Goal: Information Seeking & Learning: Learn about a topic

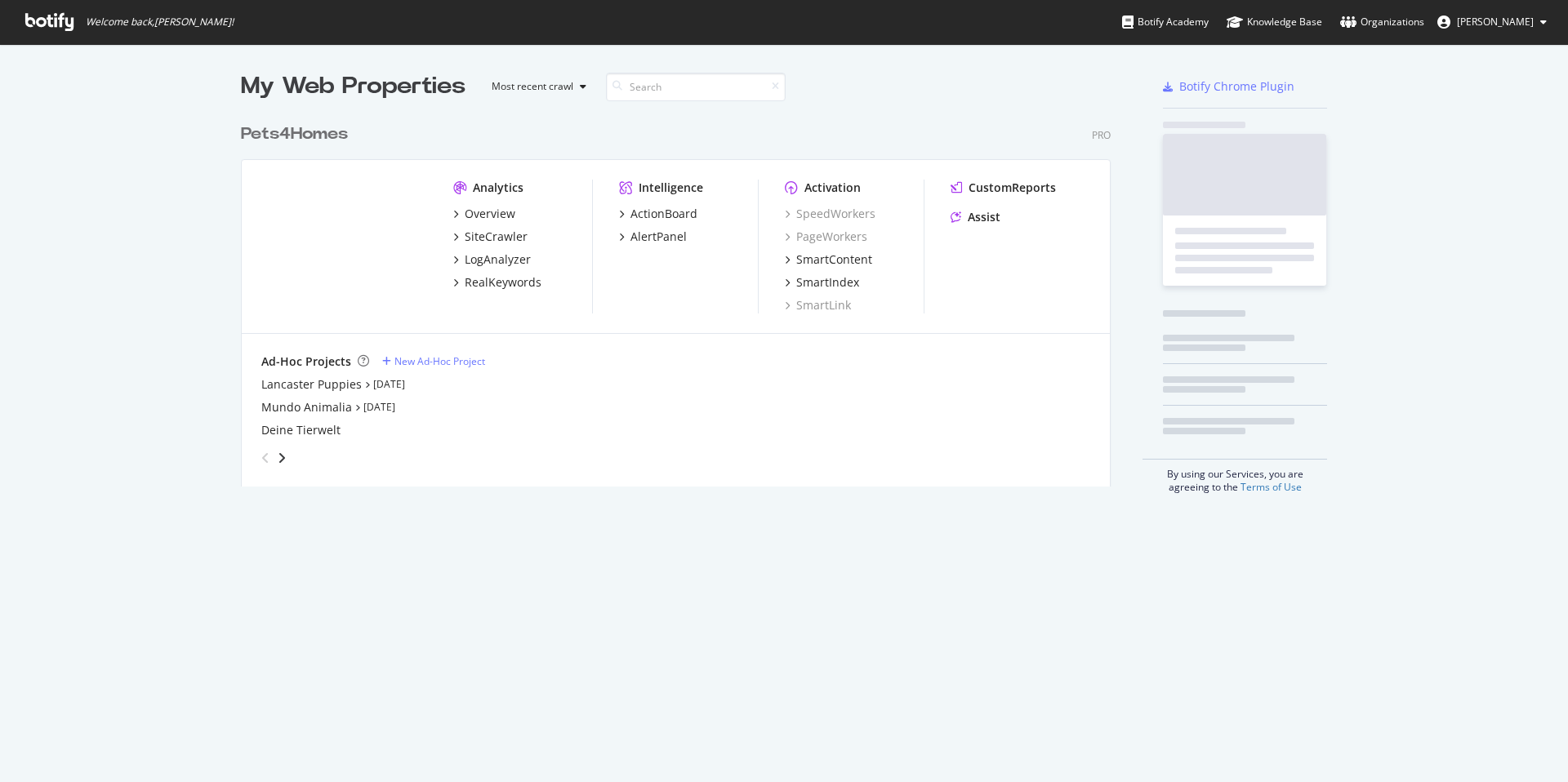
scroll to position [770, 1543]
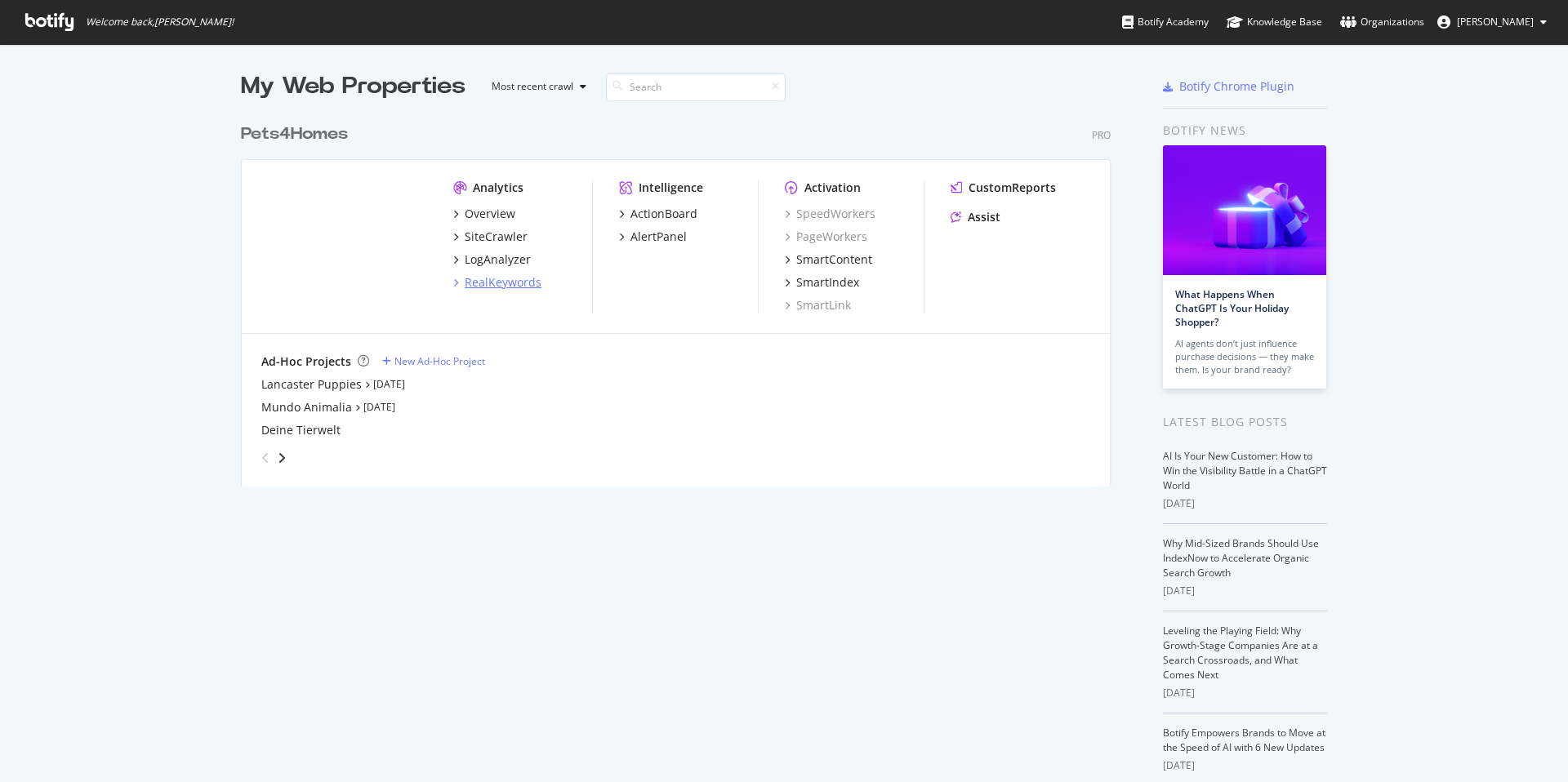
click at [472, 275] on div "RealKeywords" at bounding box center [503, 282] width 77 height 16
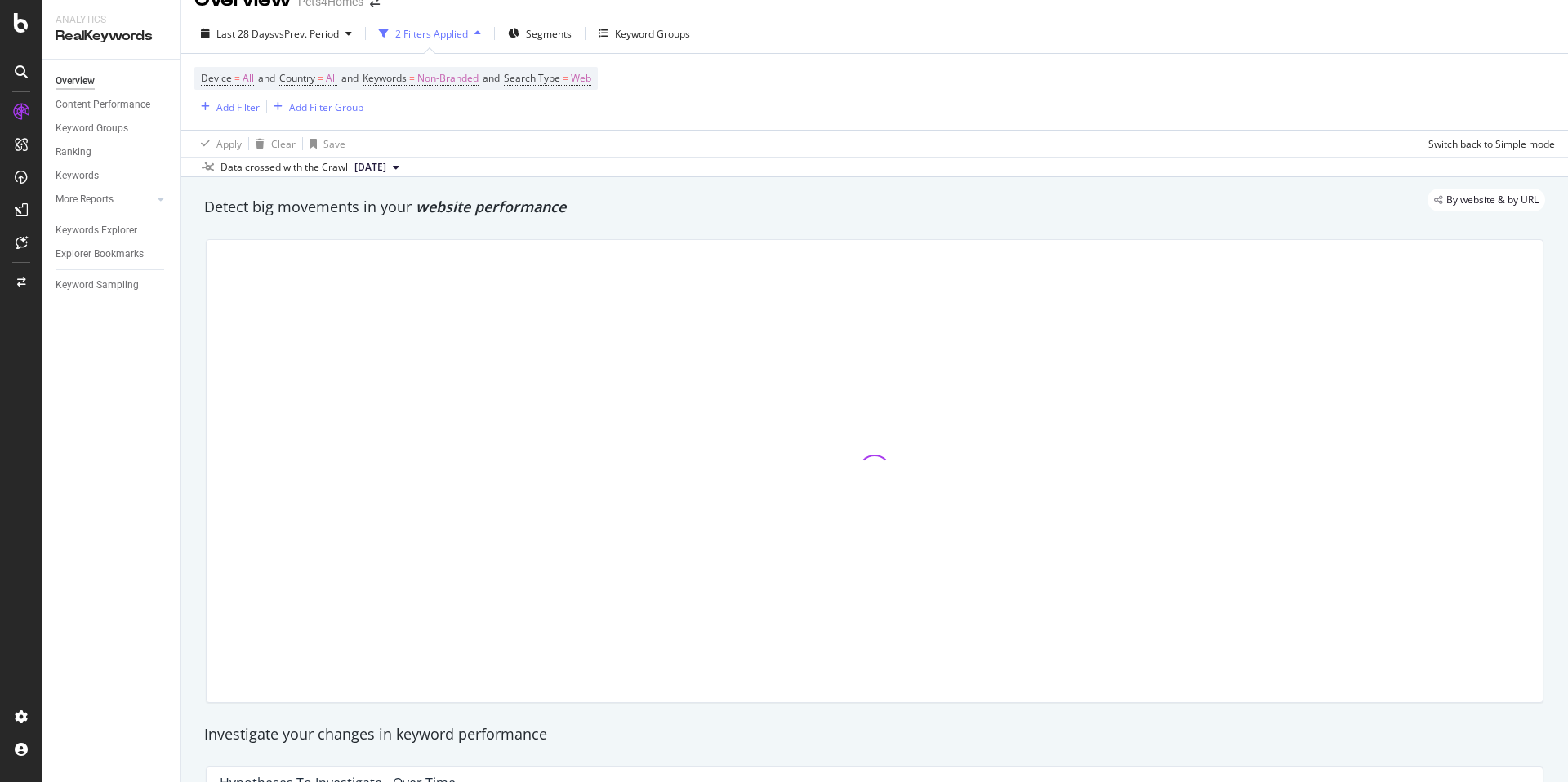
scroll to position [20, 0]
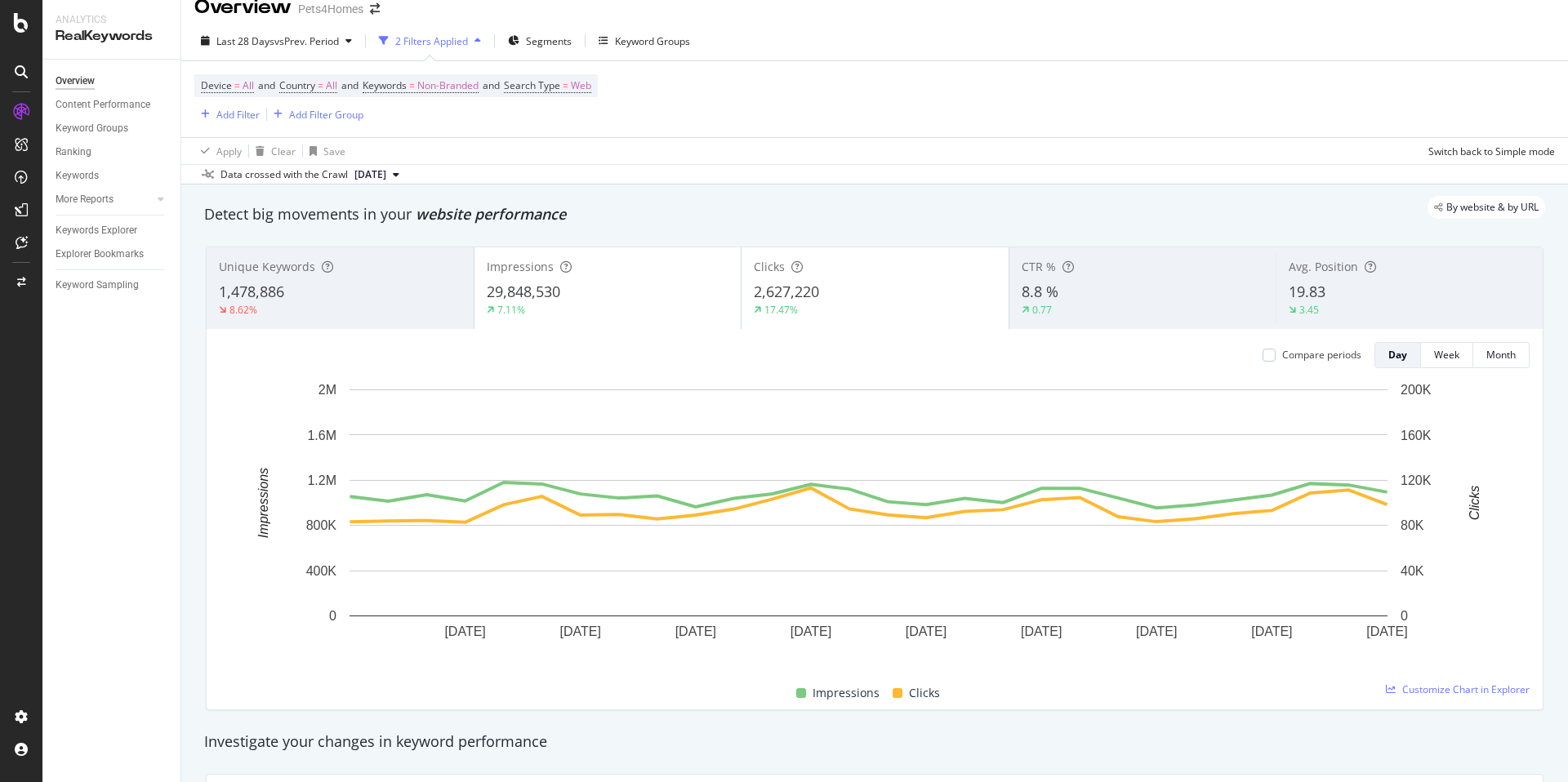
click at [620, 283] on div "29,848,530" at bounding box center [608, 292] width 243 height 22
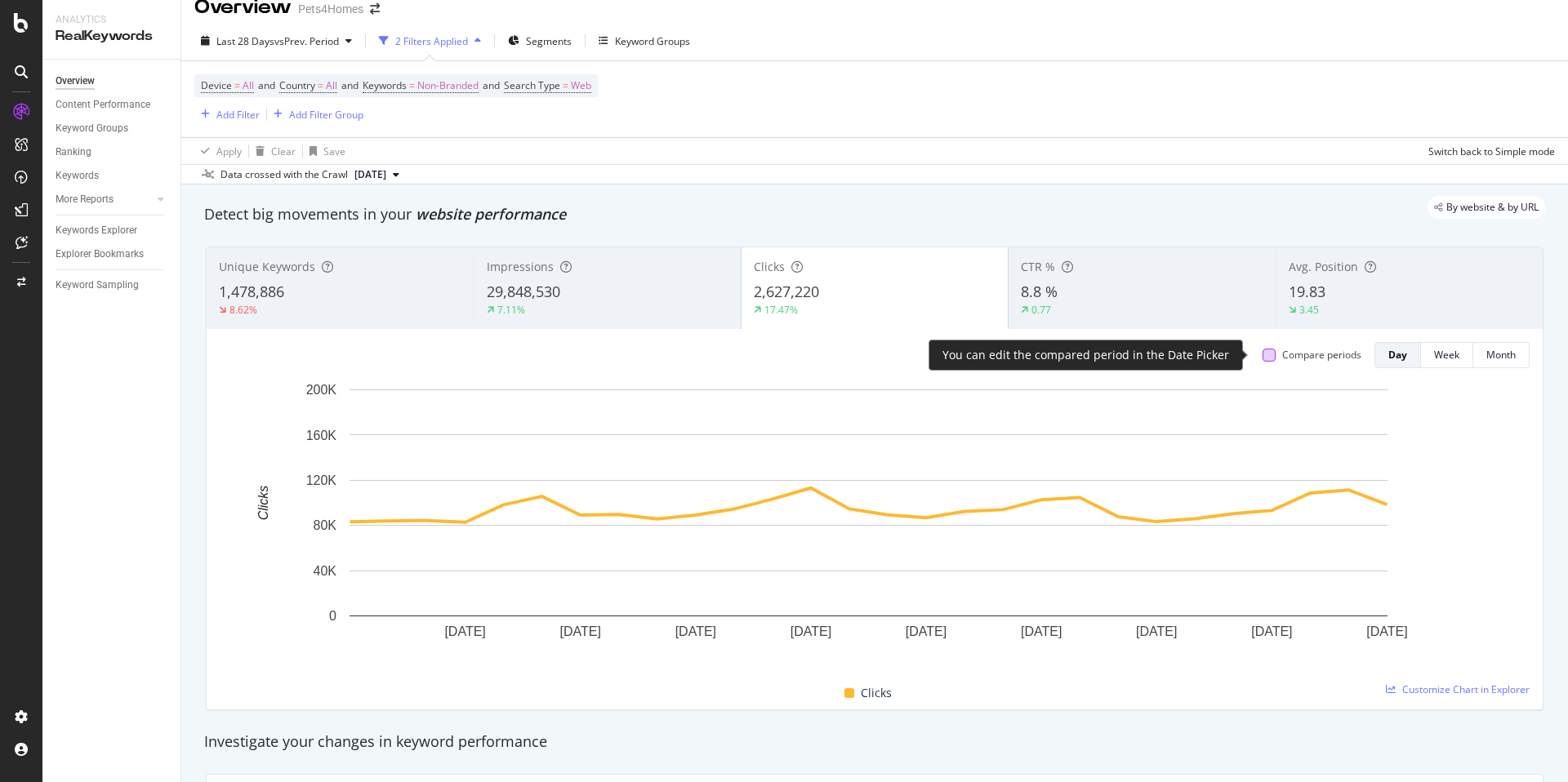
click at [1262, 352] on div at bounding box center [1269, 354] width 13 height 13
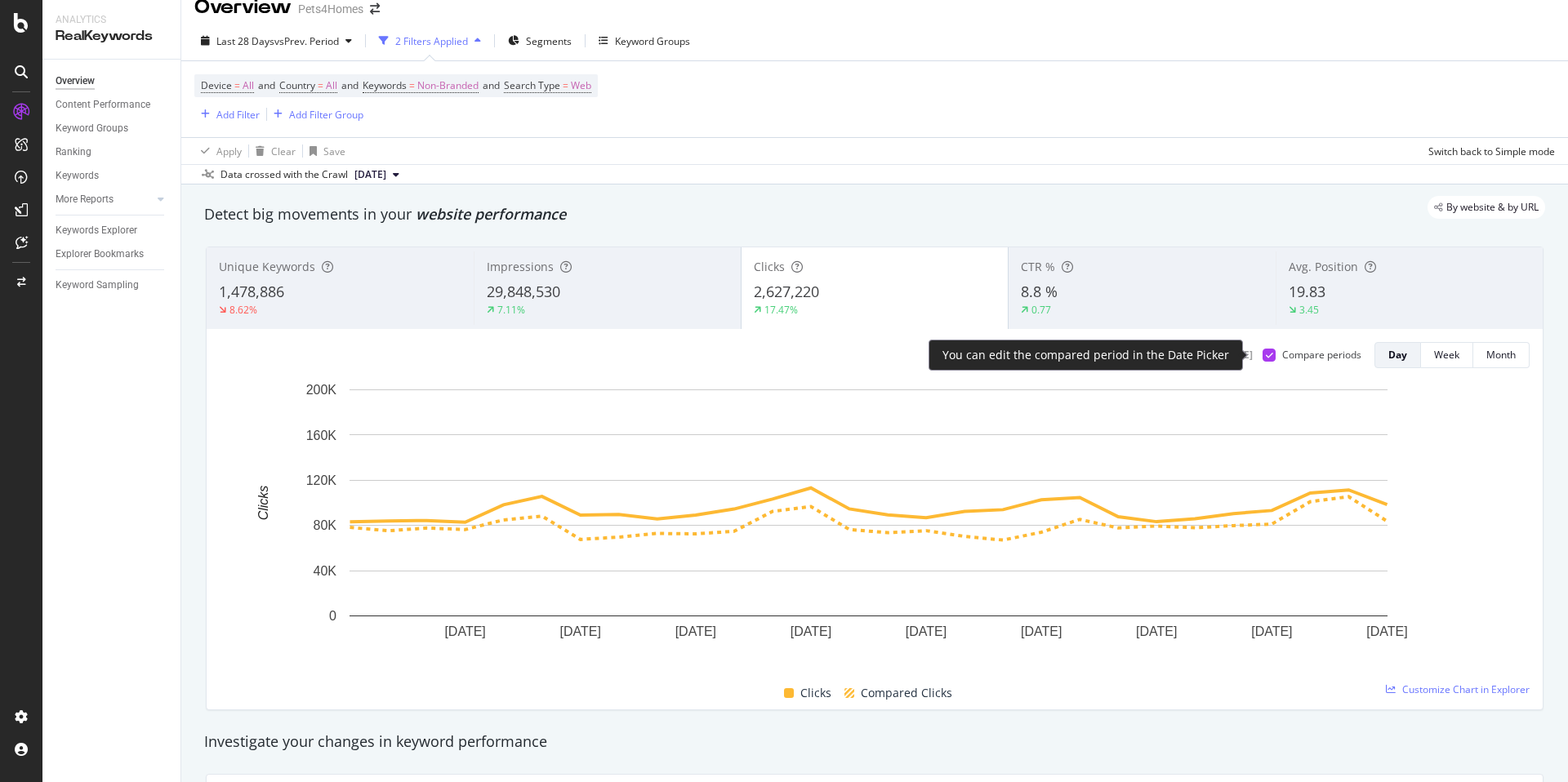
click at [1262, 354] on div at bounding box center [1269, 354] width 13 height 13
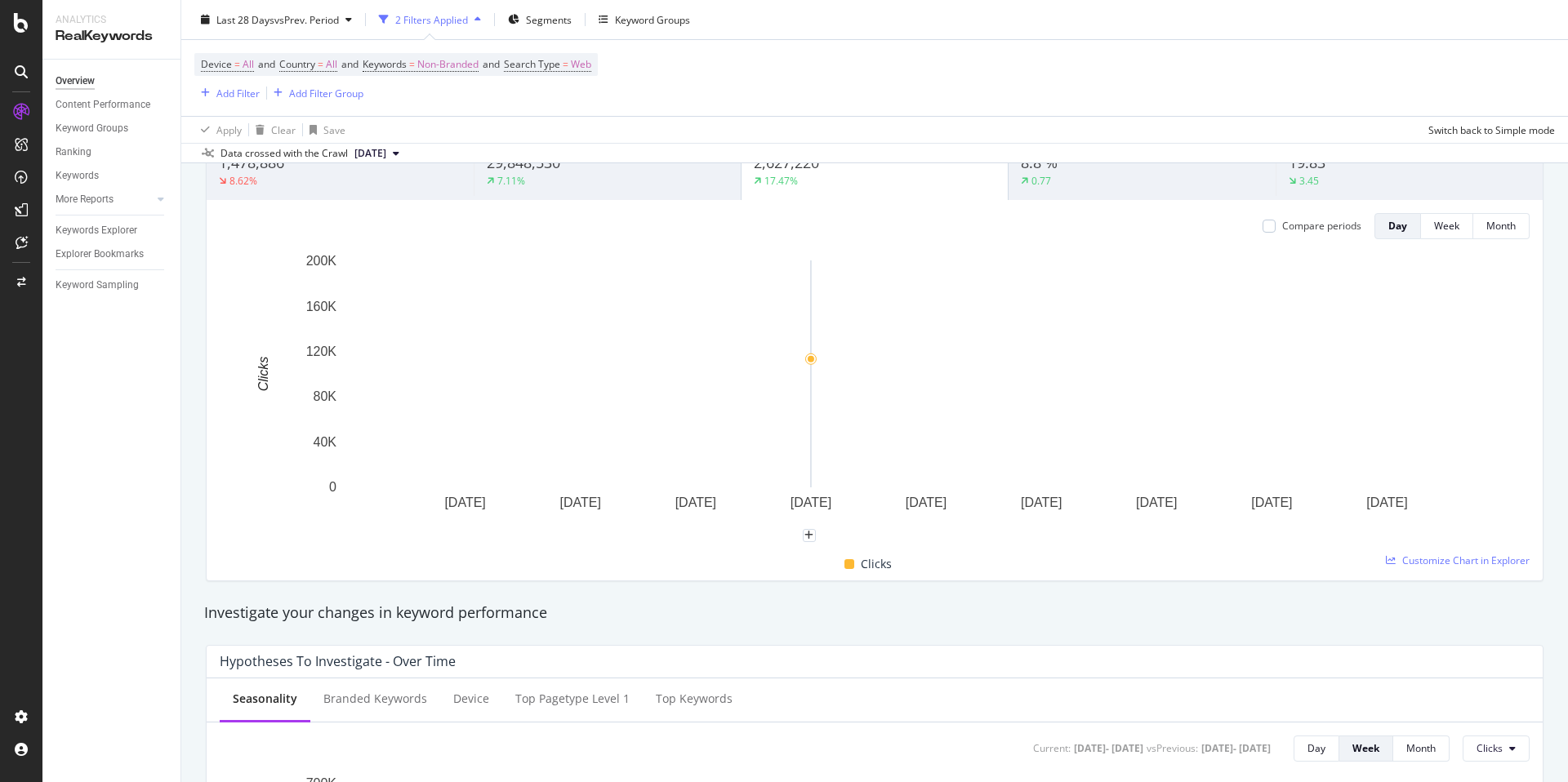
scroll to position [0, 0]
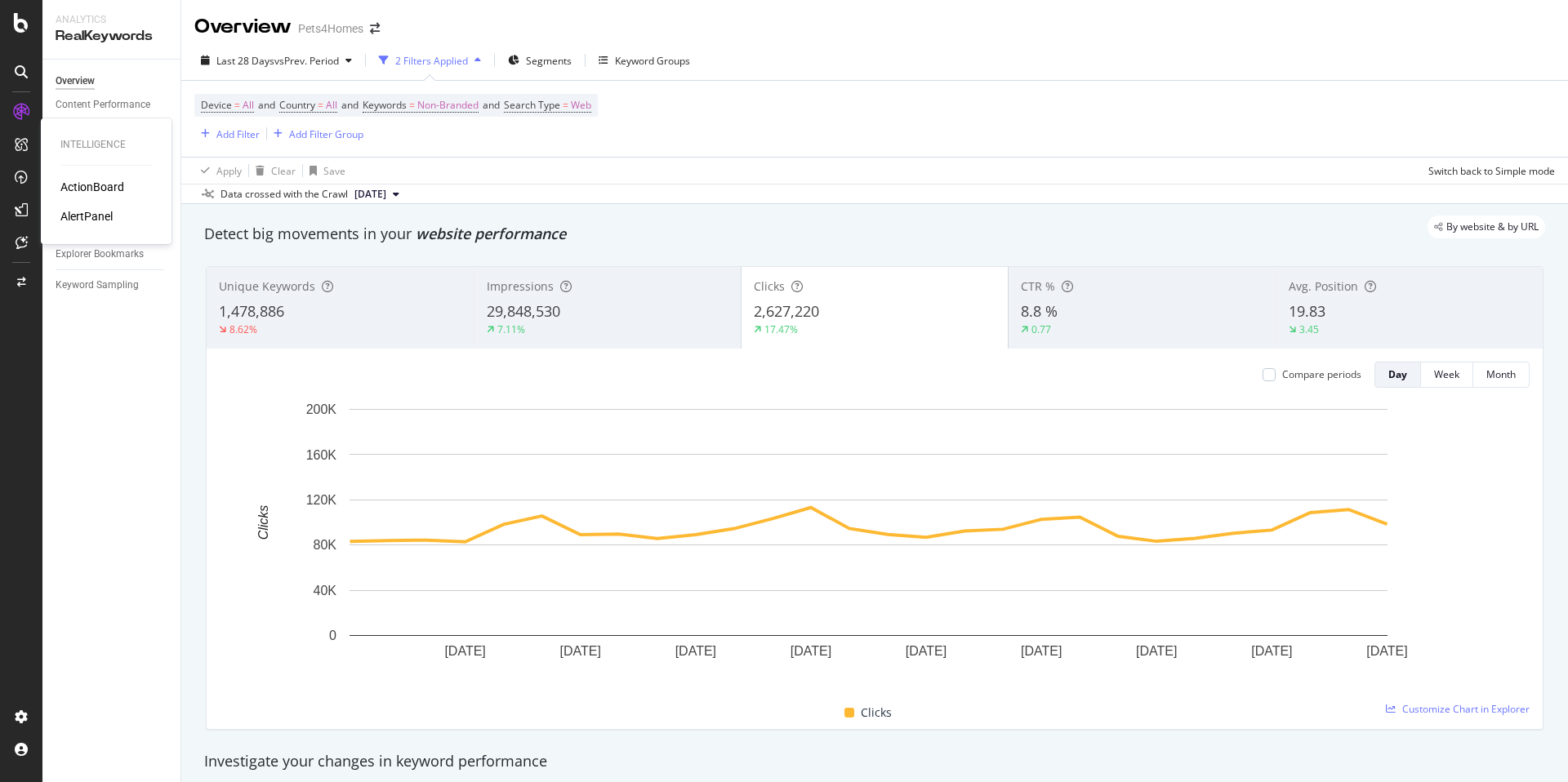
click at [100, 183] on div "ActionBoard" at bounding box center [92, 187] width 64 height 16
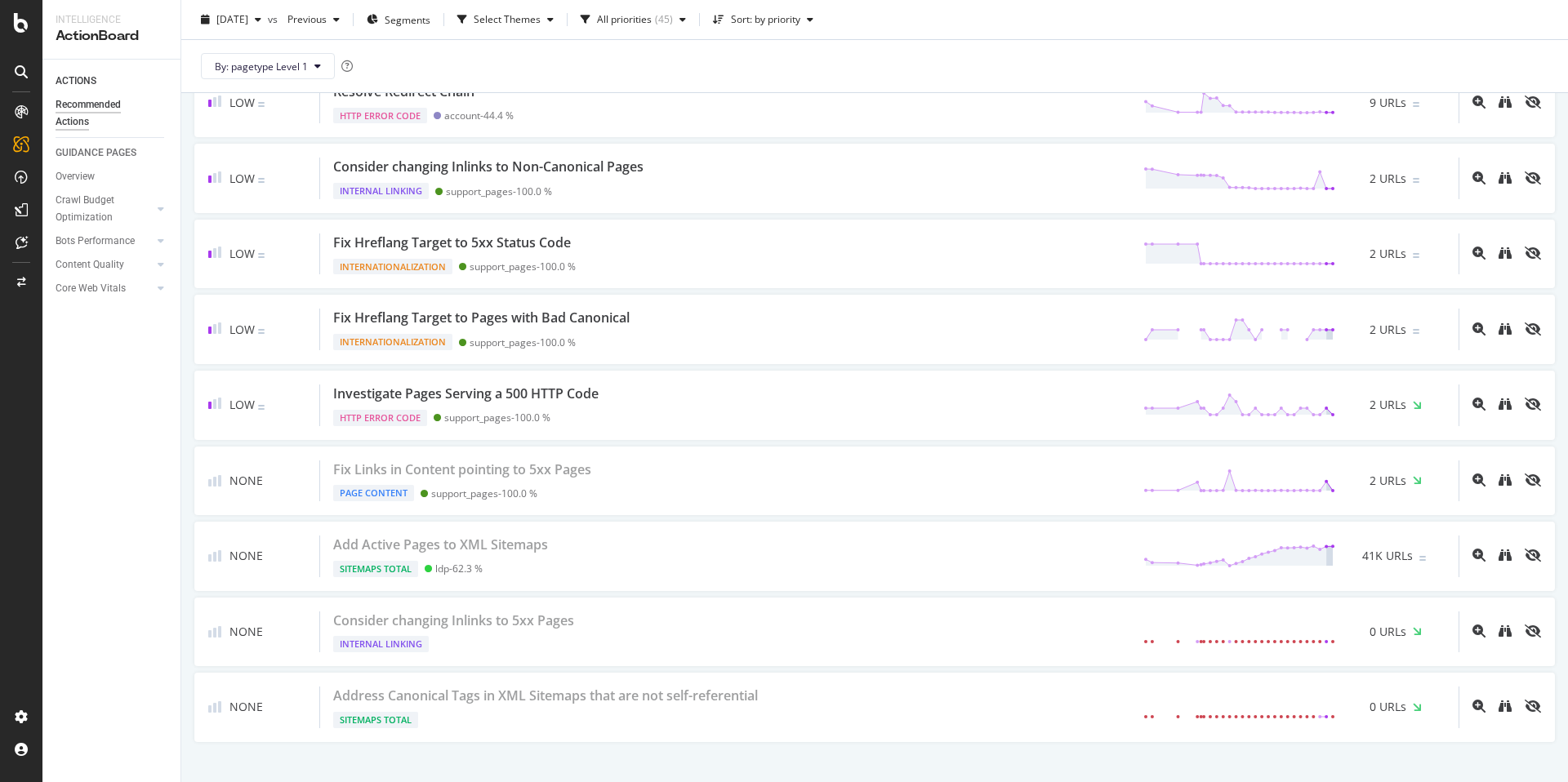
scroll to position [3078, 0]
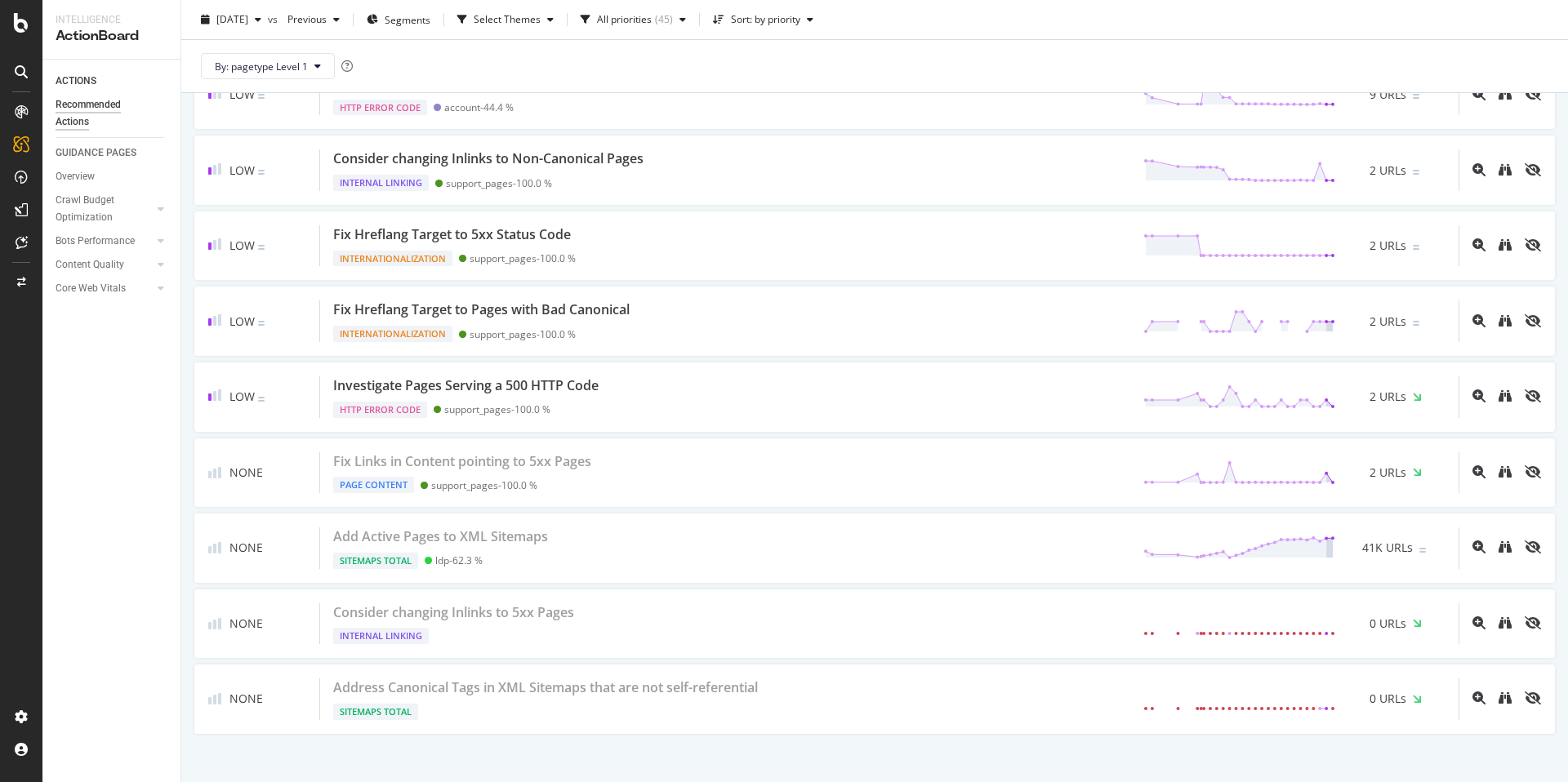
drag, startPoint x: 1567, startPoint y: 422, endPoint x: 1567, endPoint y: 687, distance: 265.0
click at [1567, 687] on div "Recommended Actions Pets4Homes [DATE] vs Previous Segments Select Themes All pr…" at bounding box center [874, 391] width 1386 height 782
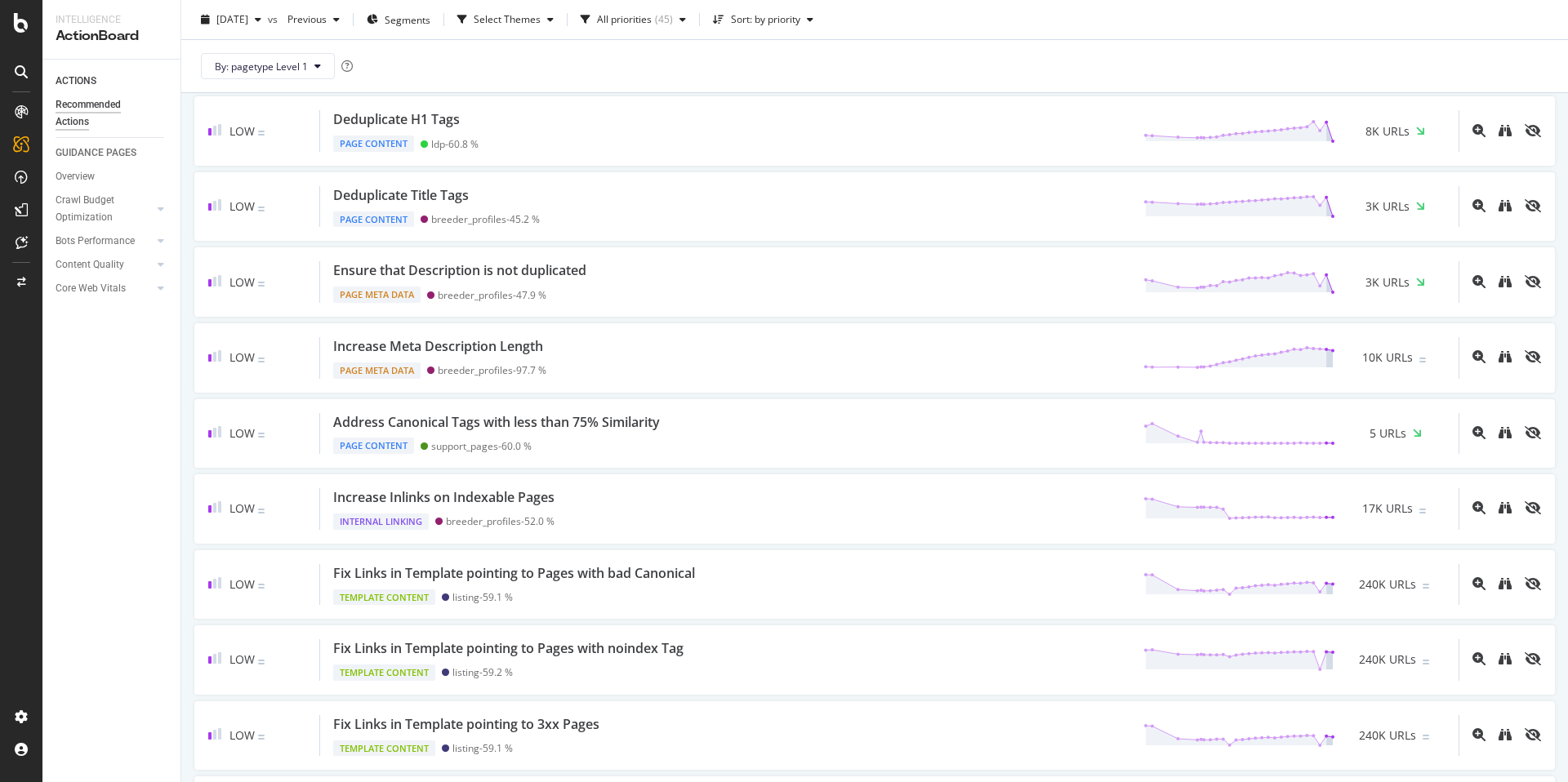
scroll to position [0, 0]
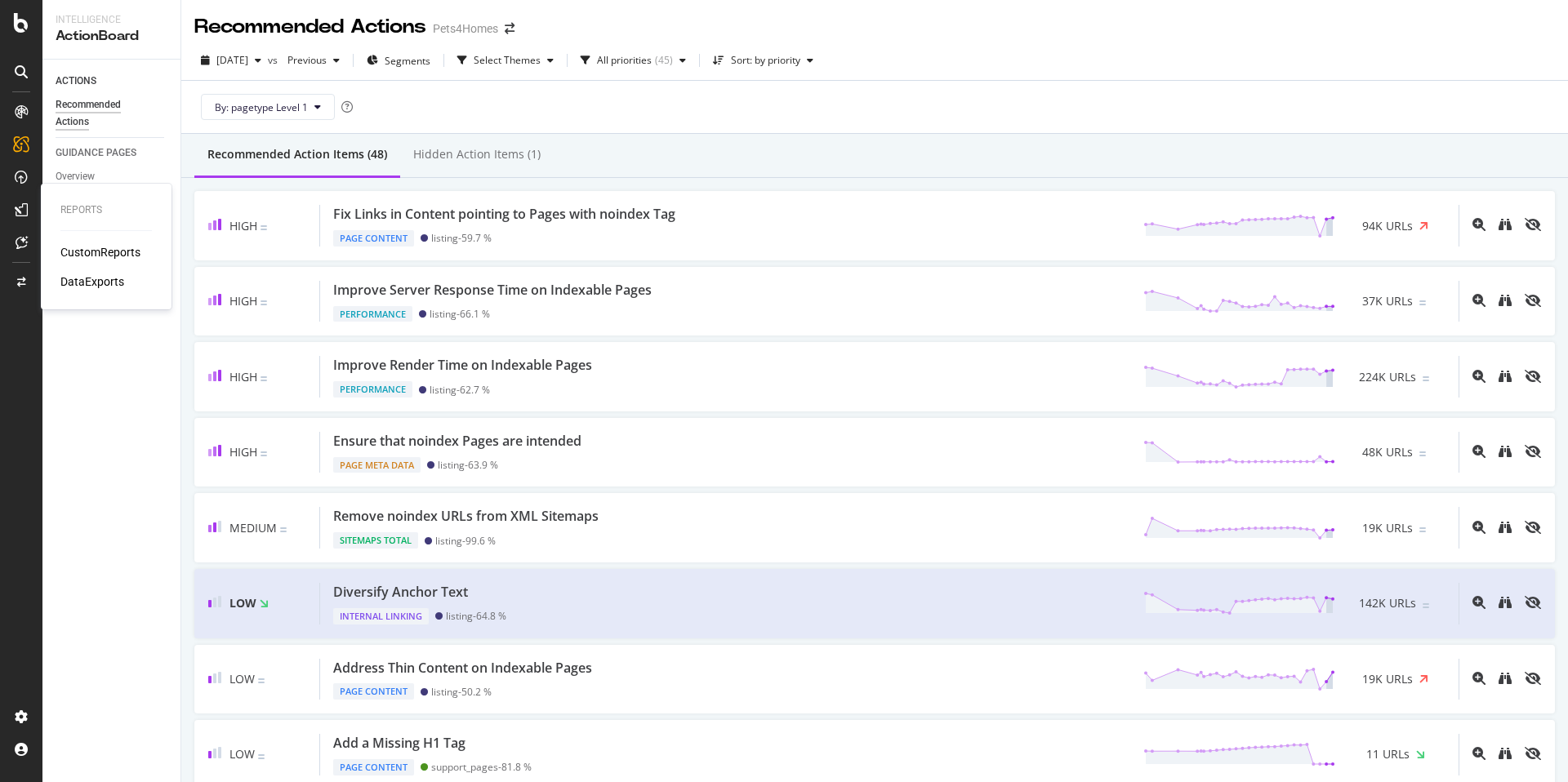
click at [96, 257] on div "CustomReports" at bounding box center [100, 252] width 80 height 16
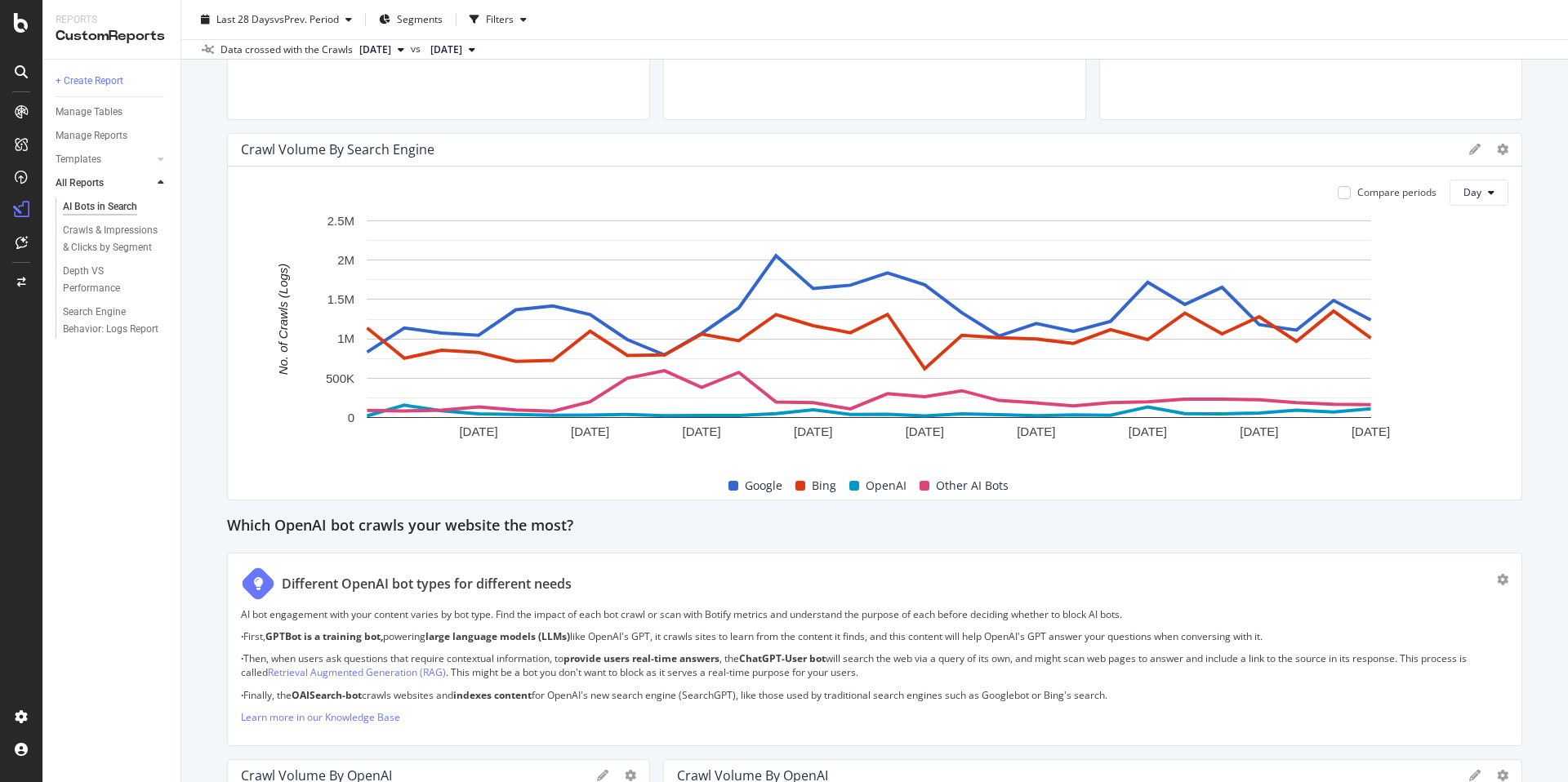
scroll to position [755, 0]
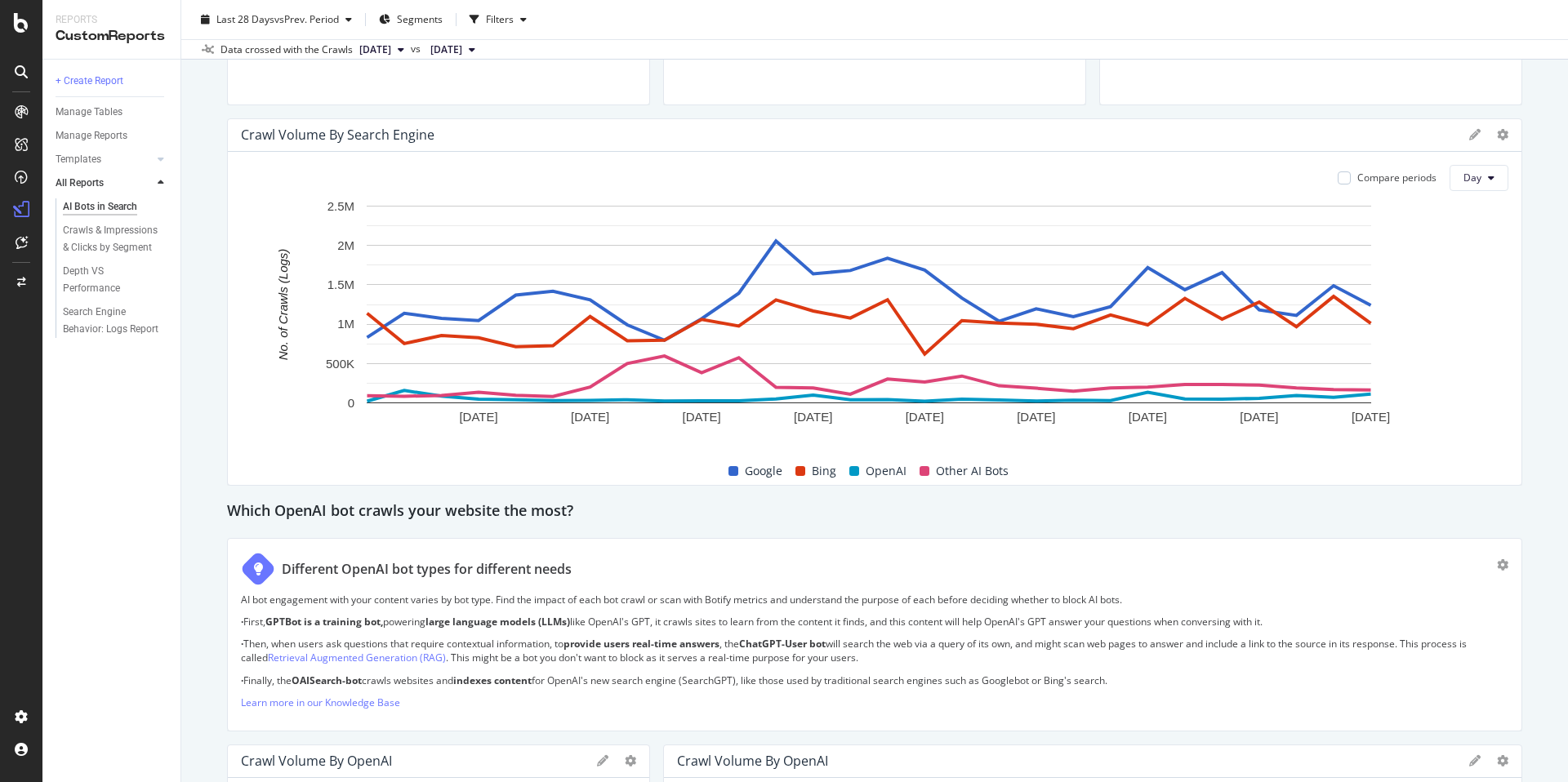
drag, startPoint x: 1567, startPoint y: 95, endPoint x: 1546, endPoint y: 243, distance: 149.5
click at [1546, 243] on div "AI Bots in Search AI Bots in Search Pets4Homes Clone Schedule Email Export Dele…" at bounding box center [874, 391] width 1386 height 782
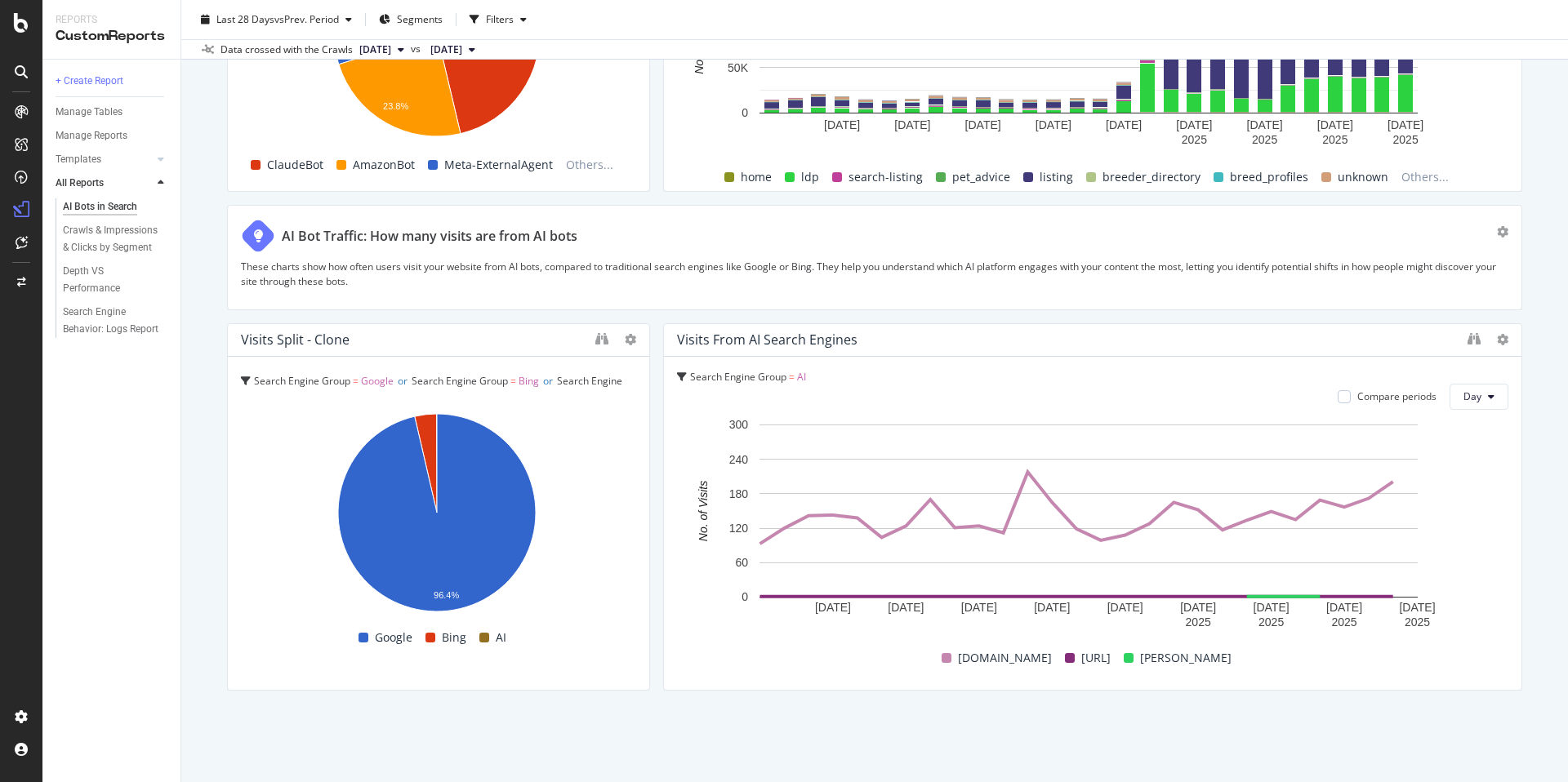
scroll to position [2679, 0]
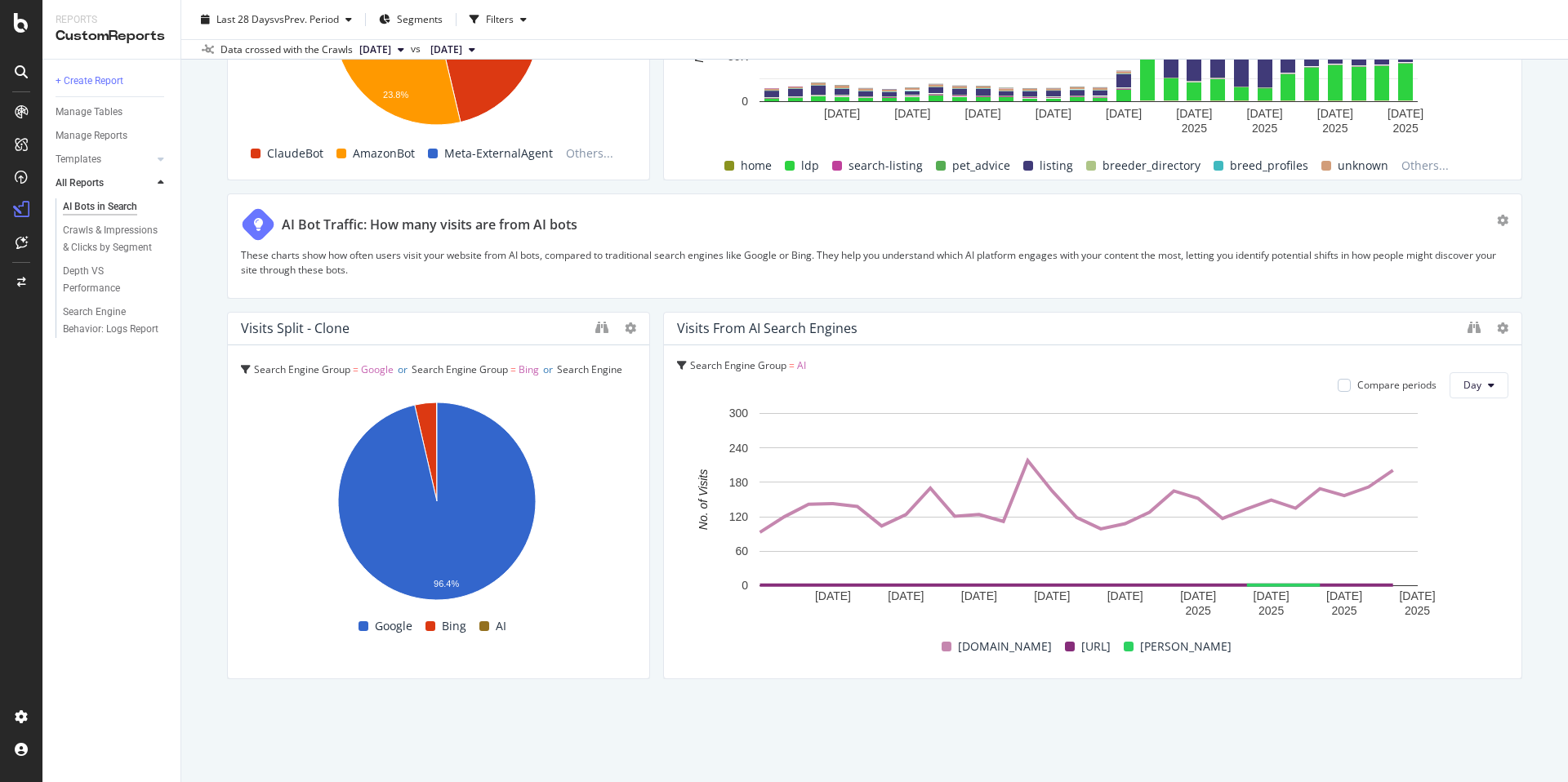
drag, startPoint x: 1567, startPoint y: 246, endPoint x: 1559, endPoint y: 682, distance: 436.1
click at [1559, 682] on div "AI Bots in Search AI Bots in Search Pets4Homes Clone Schedule Email Export Dele…" at bounding box center [874, 391] width 1386 height 782
click at [1463, 391] on span "Day" at bounding box center [1472, 385] width 18 height 14
click at [1461, 453] on span "Week" at bounding box center [1466, 447] width 29 height 15
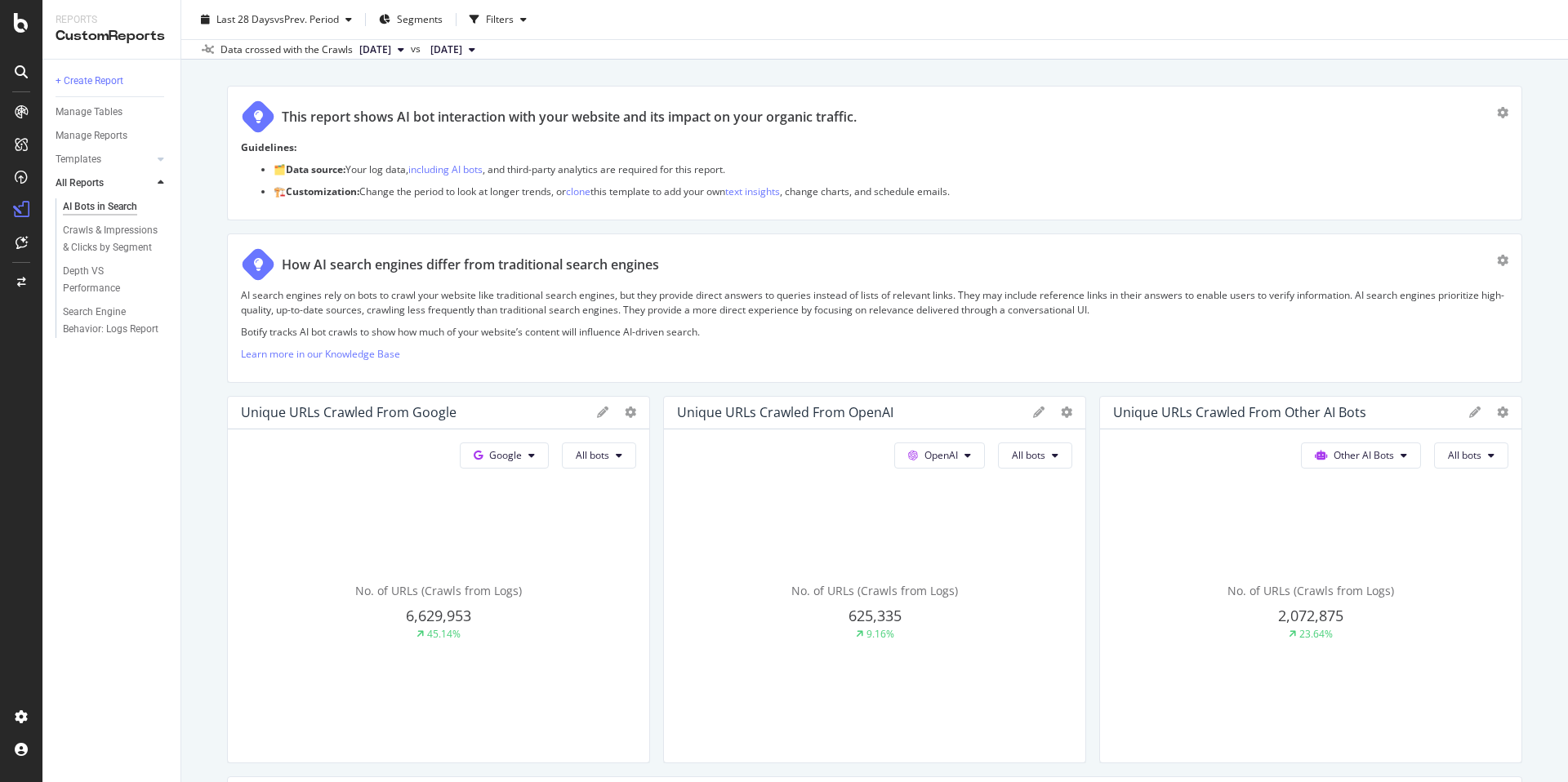
scroll to position [0, 0]
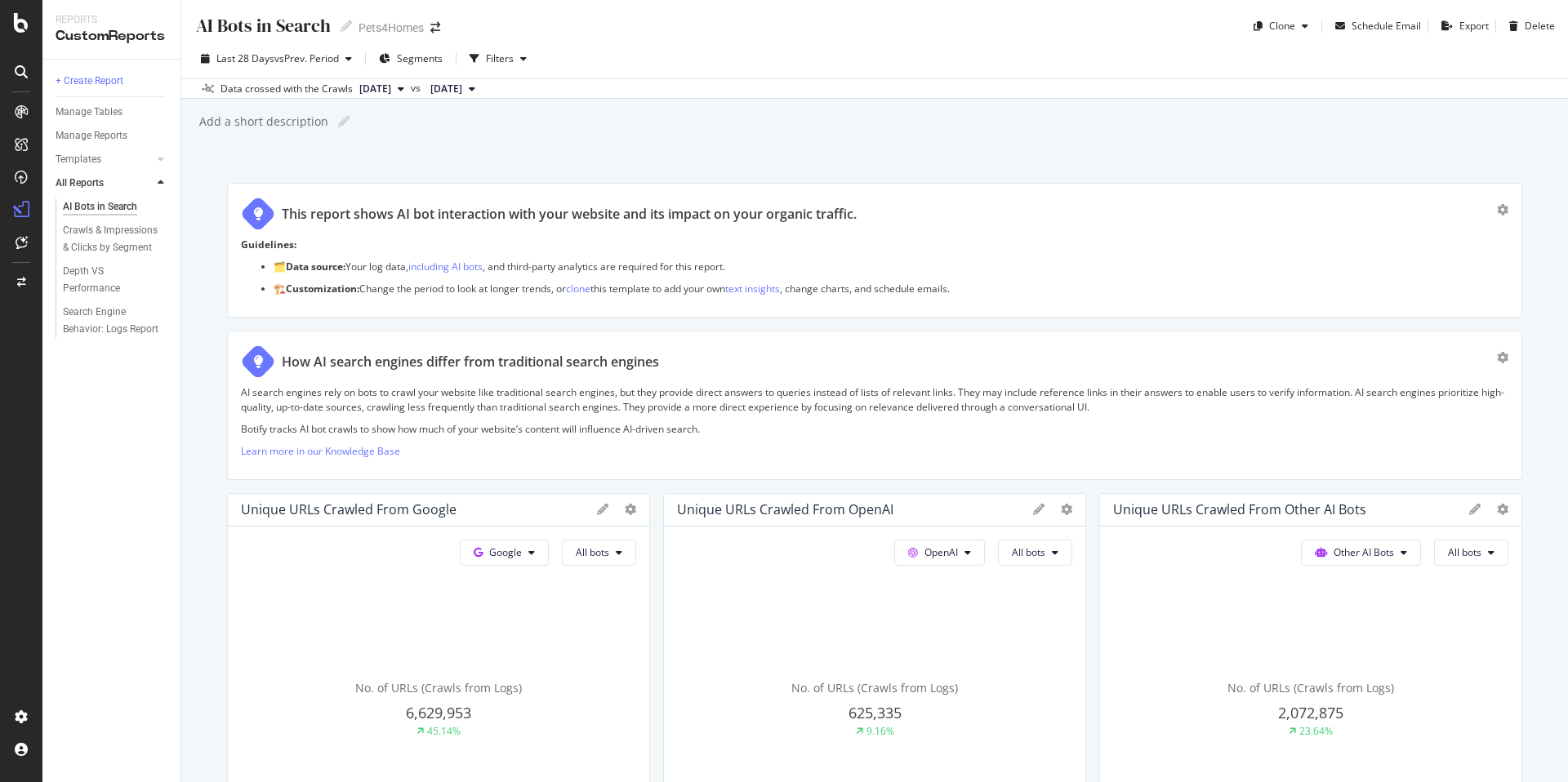
click at [387, 90] on span "[DATE]" at bounding box center [375, 89] width 32 height 15
click at [102, 321] on div "Search Engine Behavior: Logs Report" at bounding box center [111, 321] width 96 height 34
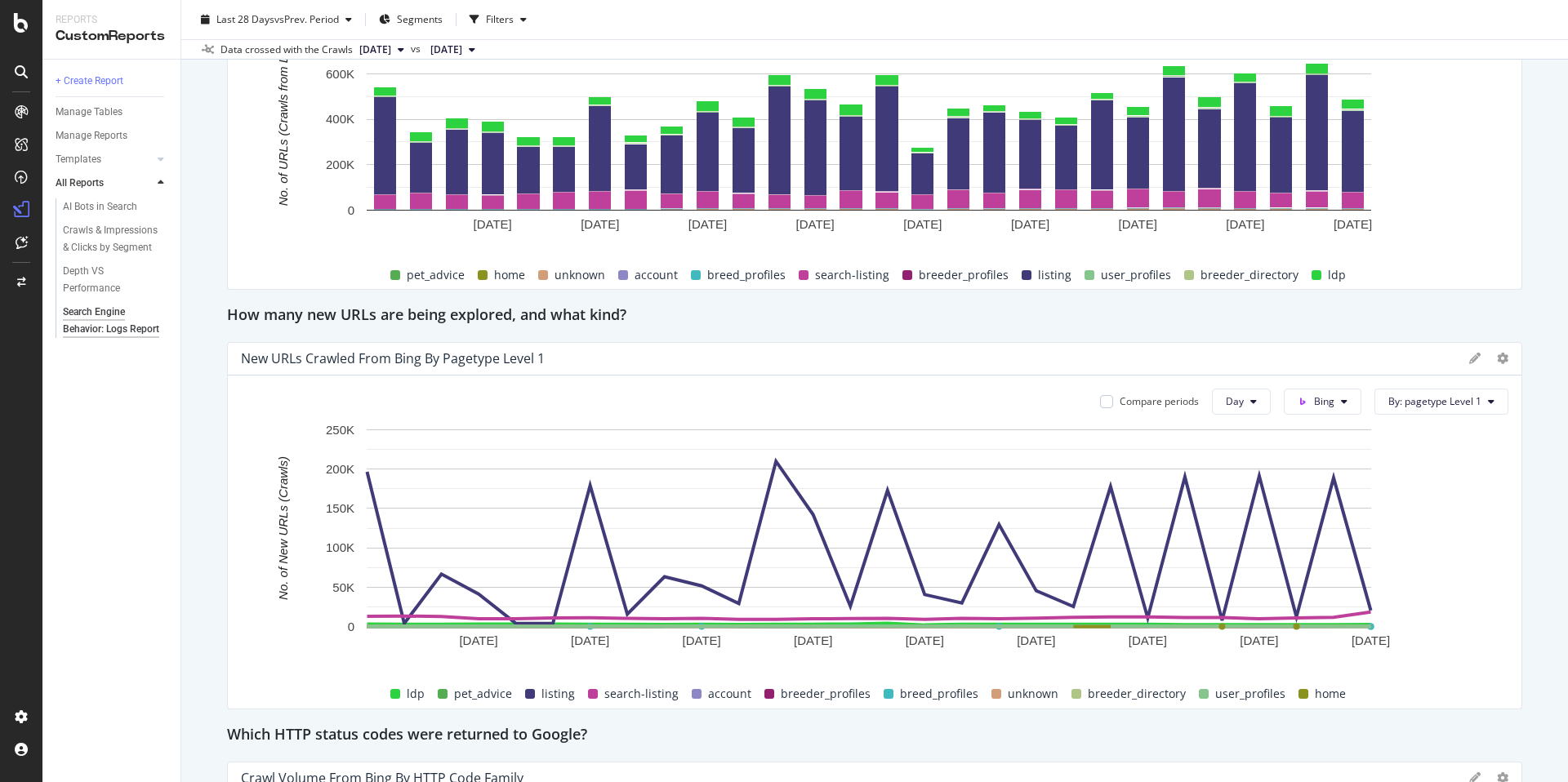
scroll to position [1713, 0]
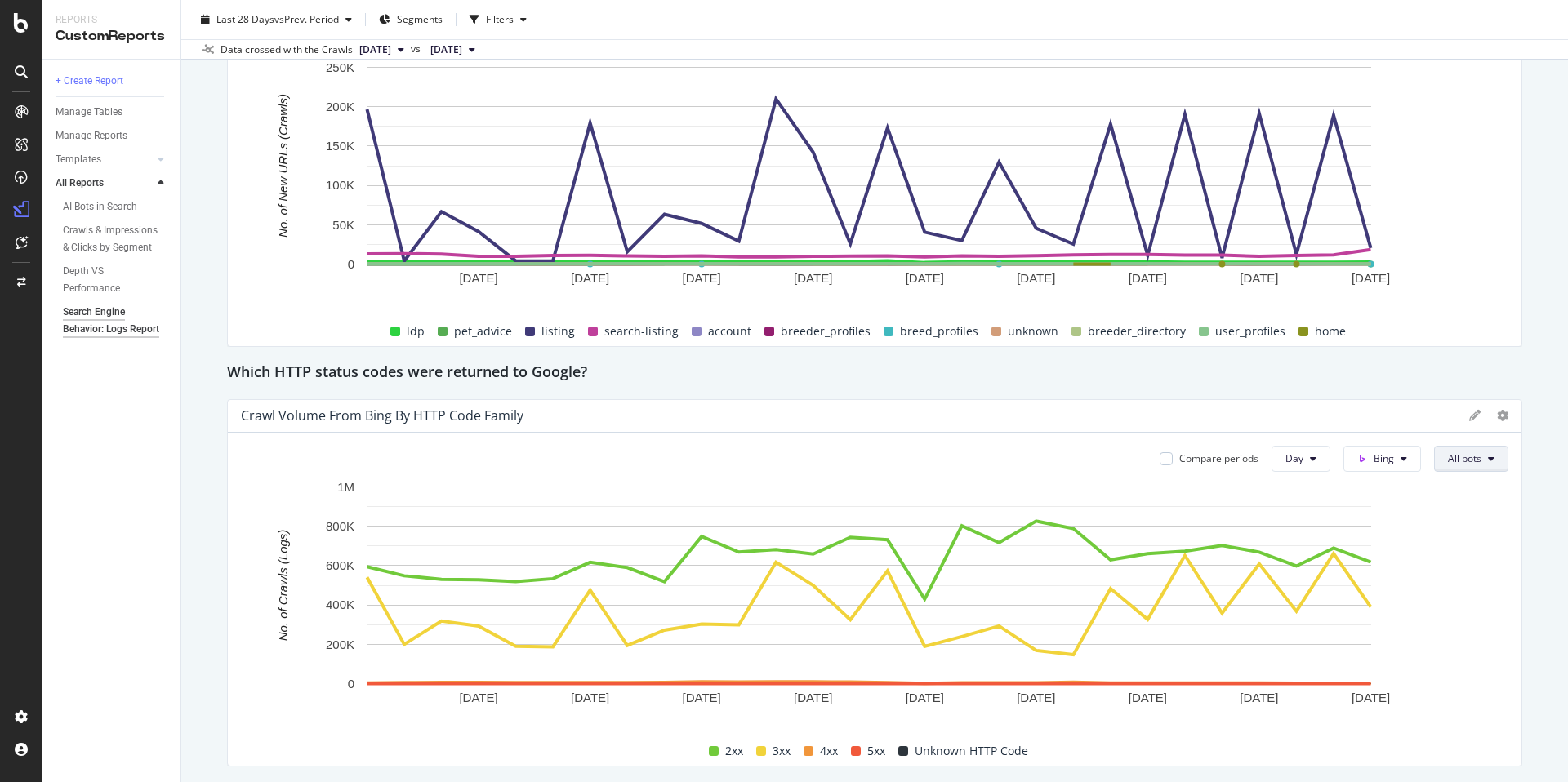
drag, startPoint x: 1567, startPoint y: 296, endPoint x: 1475, endPoint y: 460, distance: 188.0
click at [1565, 532] on div "Search Engine Behavior: Logs Report Search Engine Behavior: Logs Report Pets4Ho…" at bounding box center [874, 391] width 1386 height 782
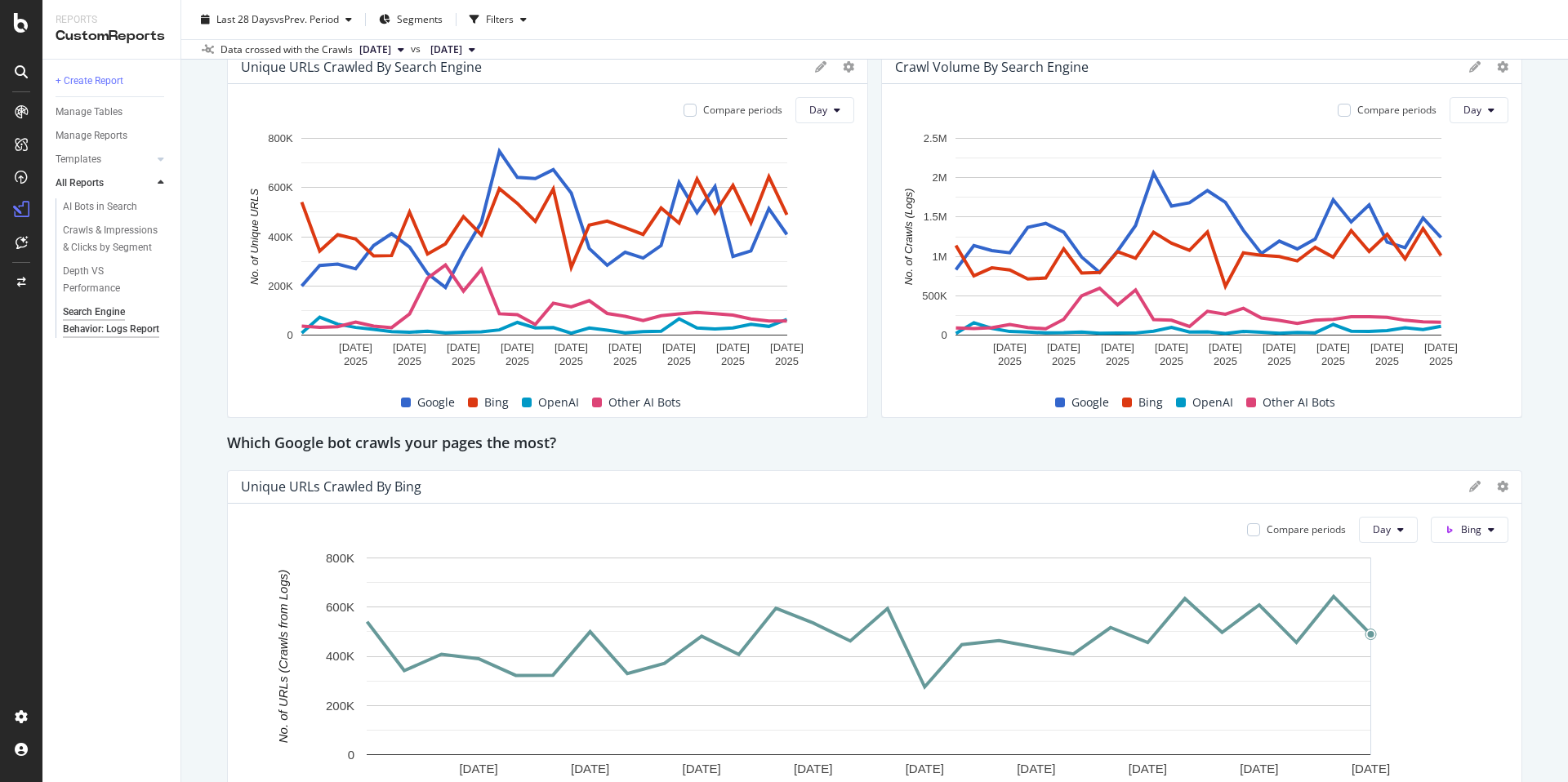
scroll to position [0, 0]
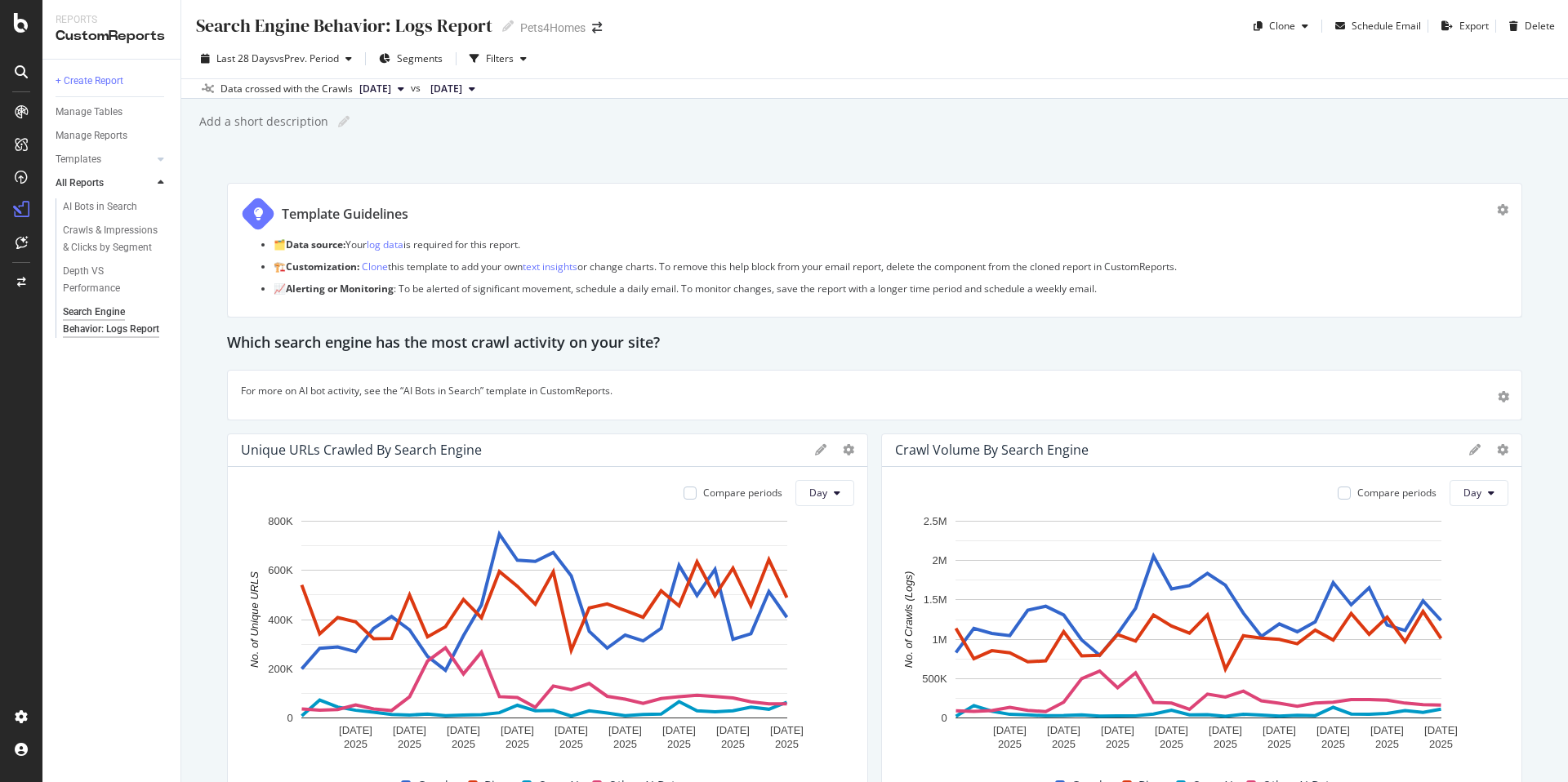
drag, startPoint x: 1567, startPoint y: 466, endPoint x: 1518, endPoint y: 6, distance: 462.6
click at [1529, 7] on div "Search Engine Behavior: Logs Report Search Engine Behavior: Logs Report Pets4Ho…" at bounding box center [874, 391] width 1386 height 782
click at [91, 208] on div "AI Bots in Search" at bounding box center [100, 207] width 74 height 17
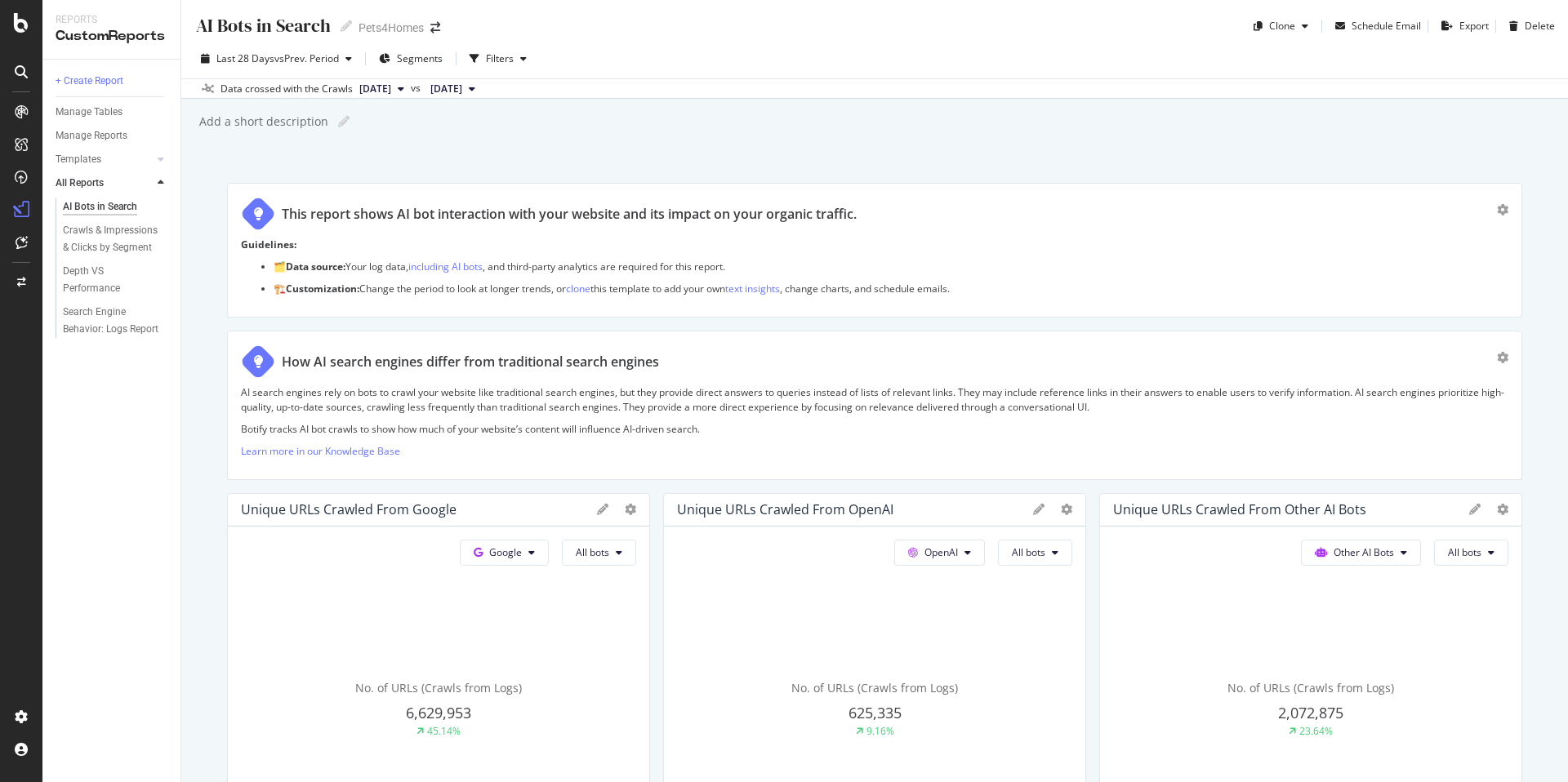
click at [392, 91] on span "[DATE]" at bounding box center [375, 89] width 32 height 15
click at [315, 57] on span "vs Prev. Period" at bounding box center [306, 58] width 65 height 14
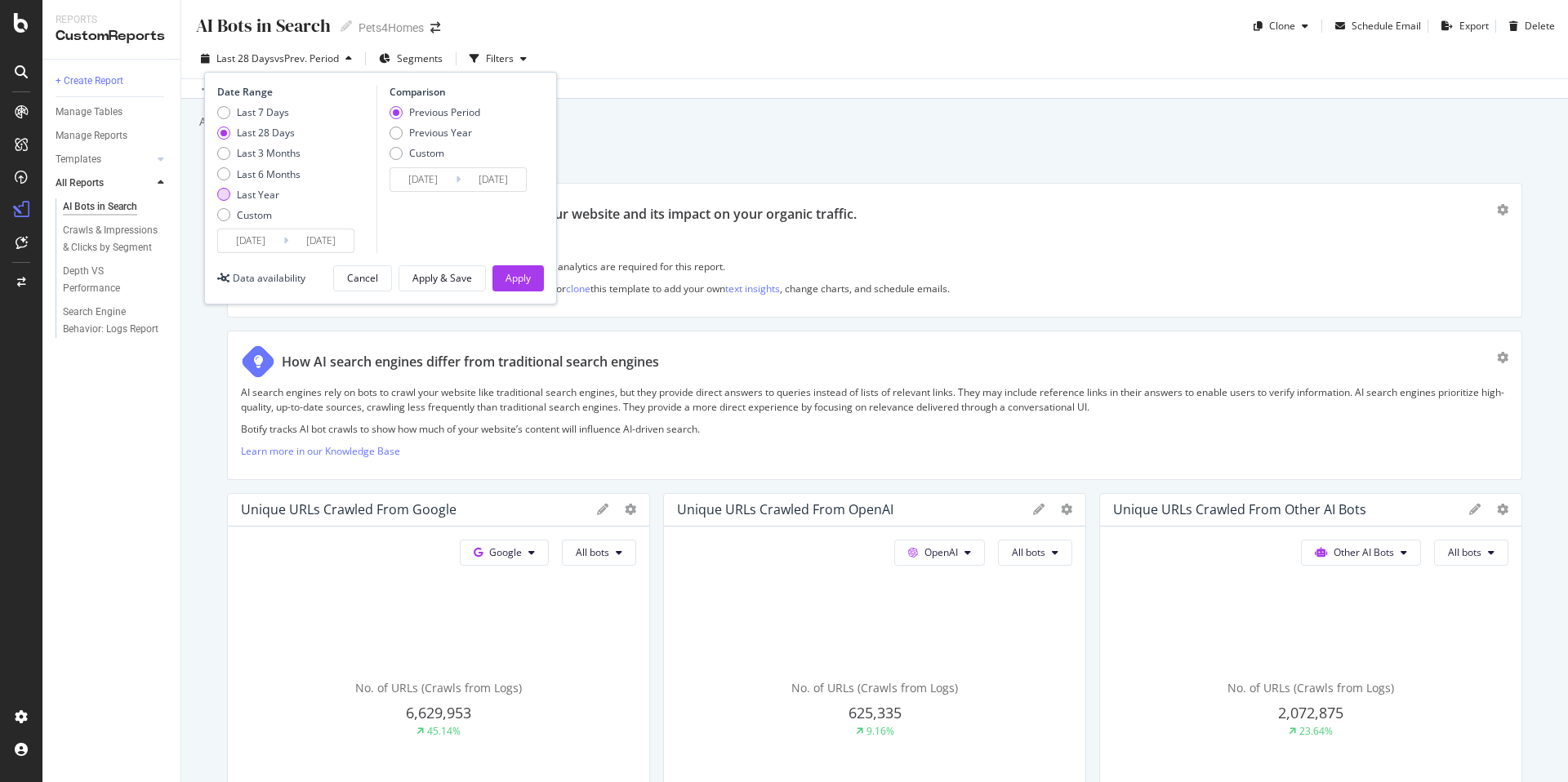
click at [262, 198] on div "Last Year" at bounding box center [257, 194] width 42 height 14
type input "[DATE]"
click at [506, 277] on div "Apply" at bounding box center [517, 278] width 25 height 14
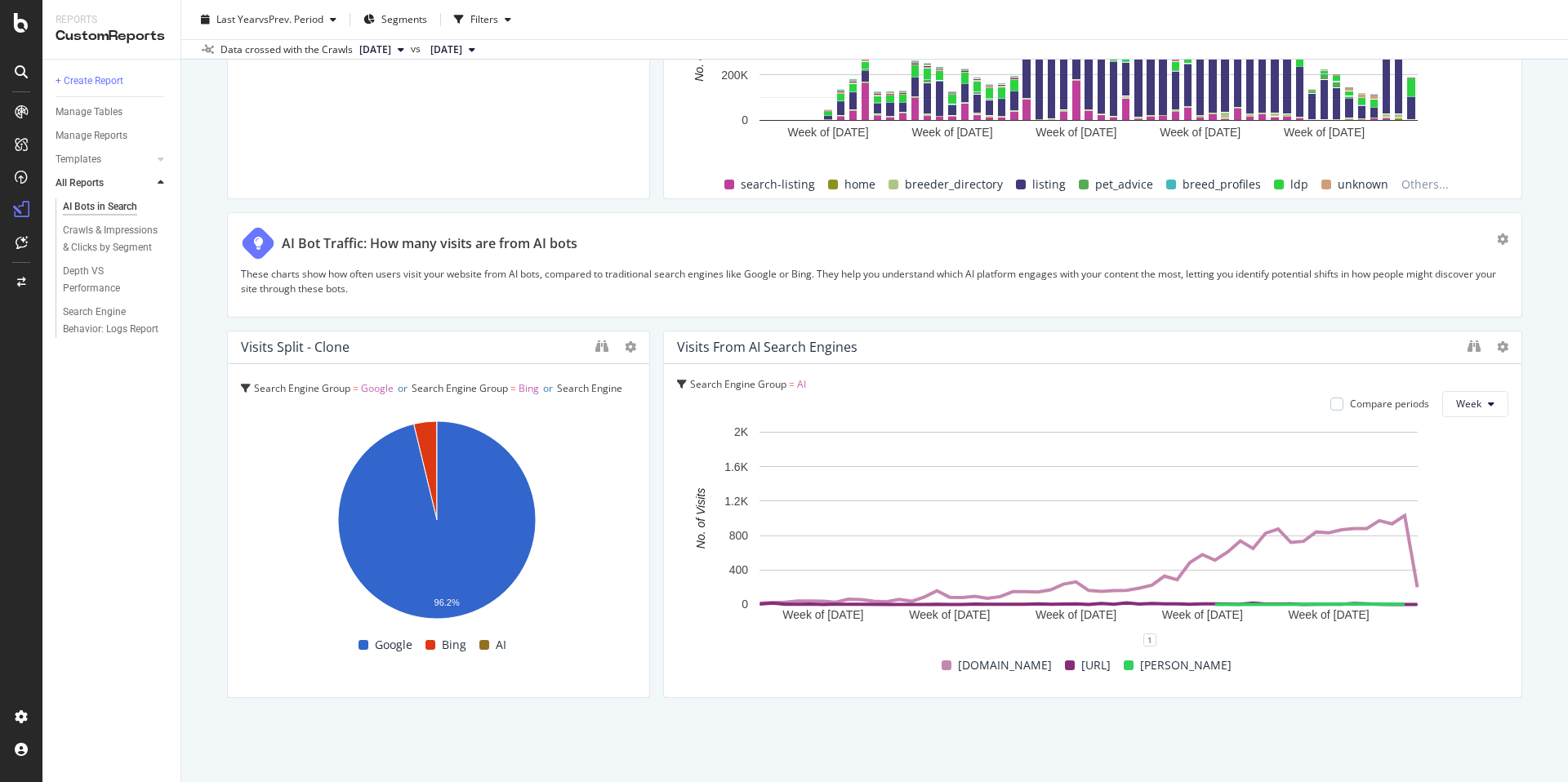
scroll to position [2663, 0]
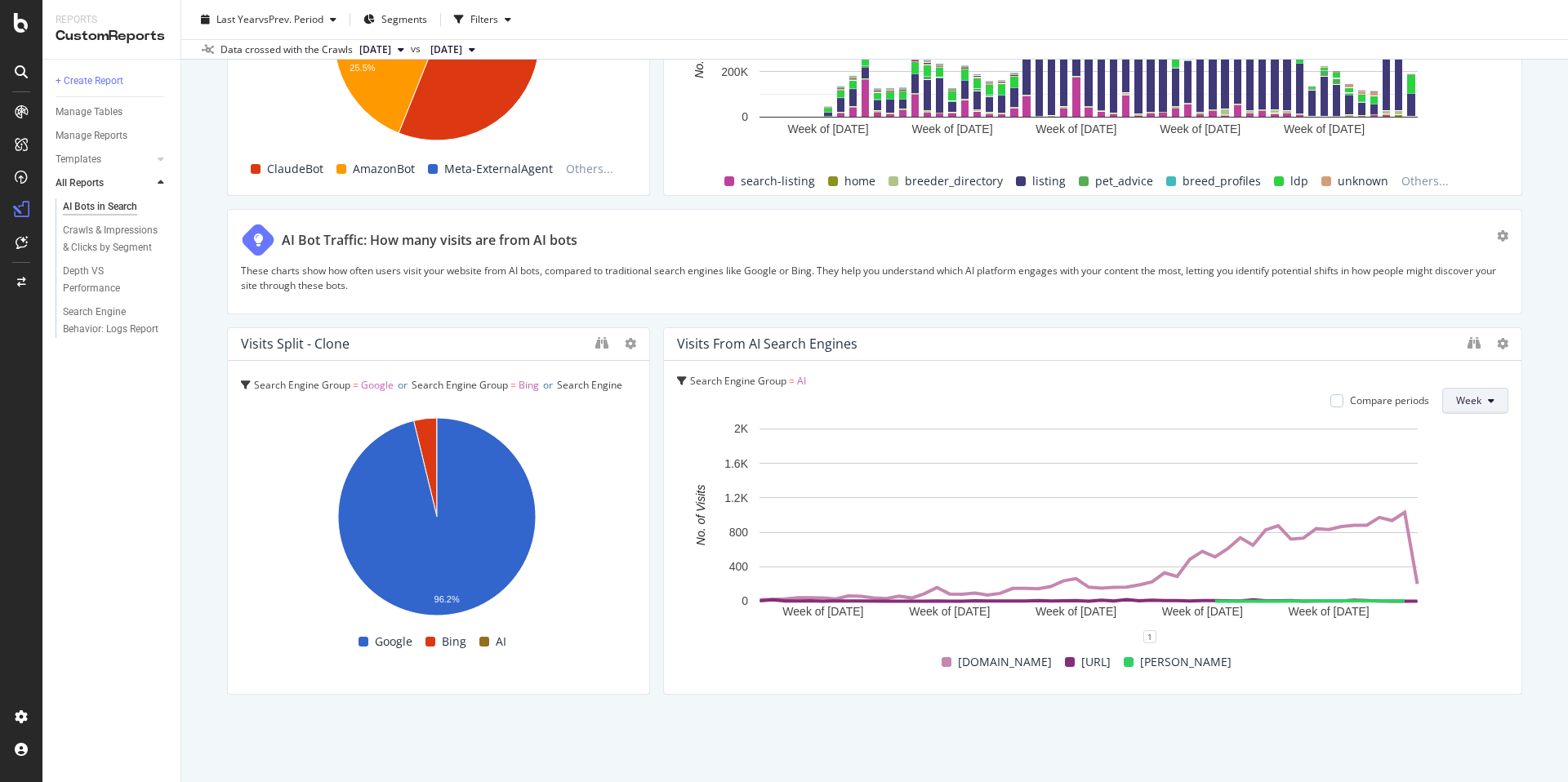
click at [1456, 401] on span "Week" at bounding box center [1468, 400] width 25 height 14
click at [1445, 495] on span "Month" at bounding box center [1460, 494] width 29 height 15
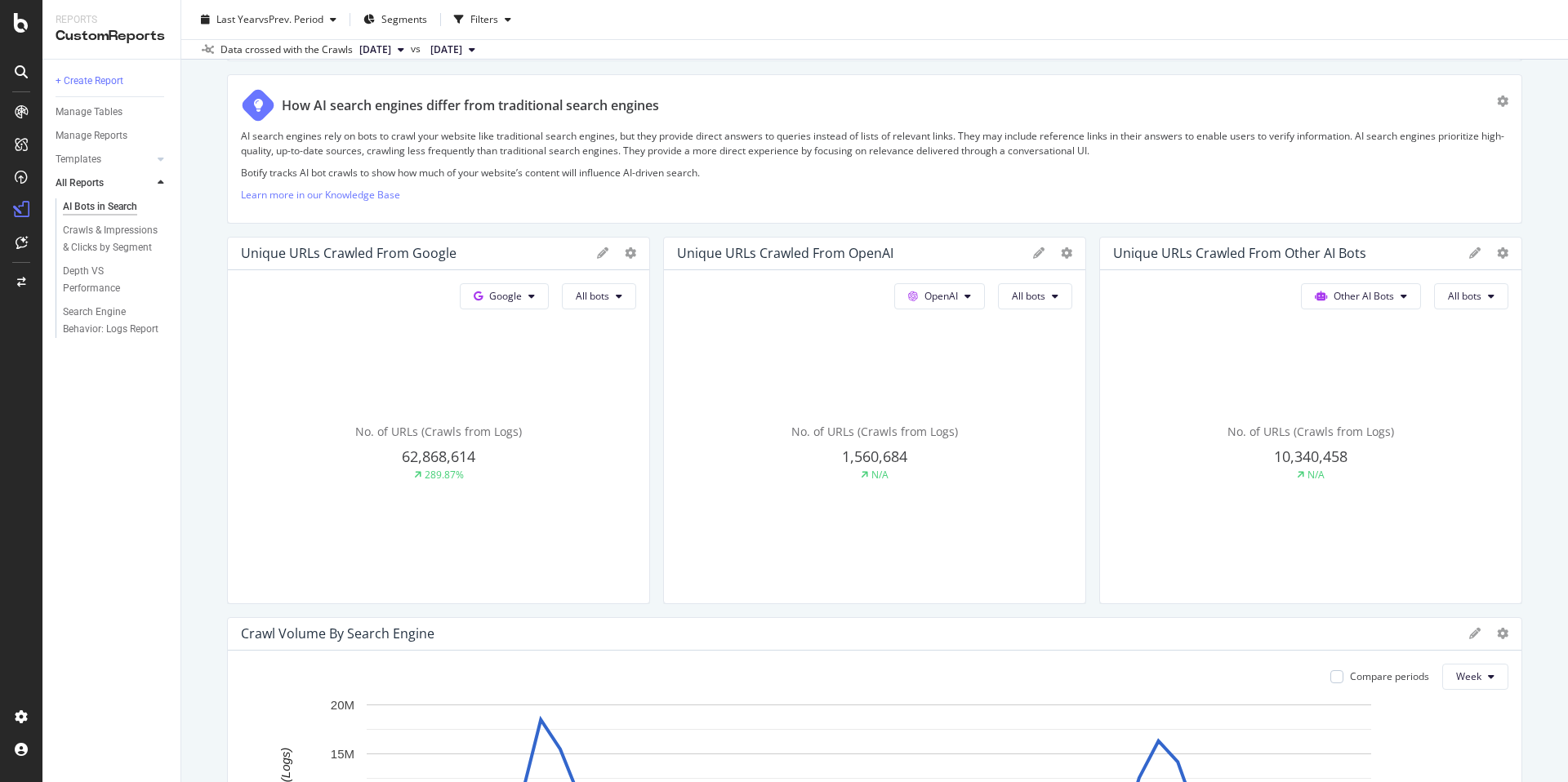
scroll to position [0, 0]
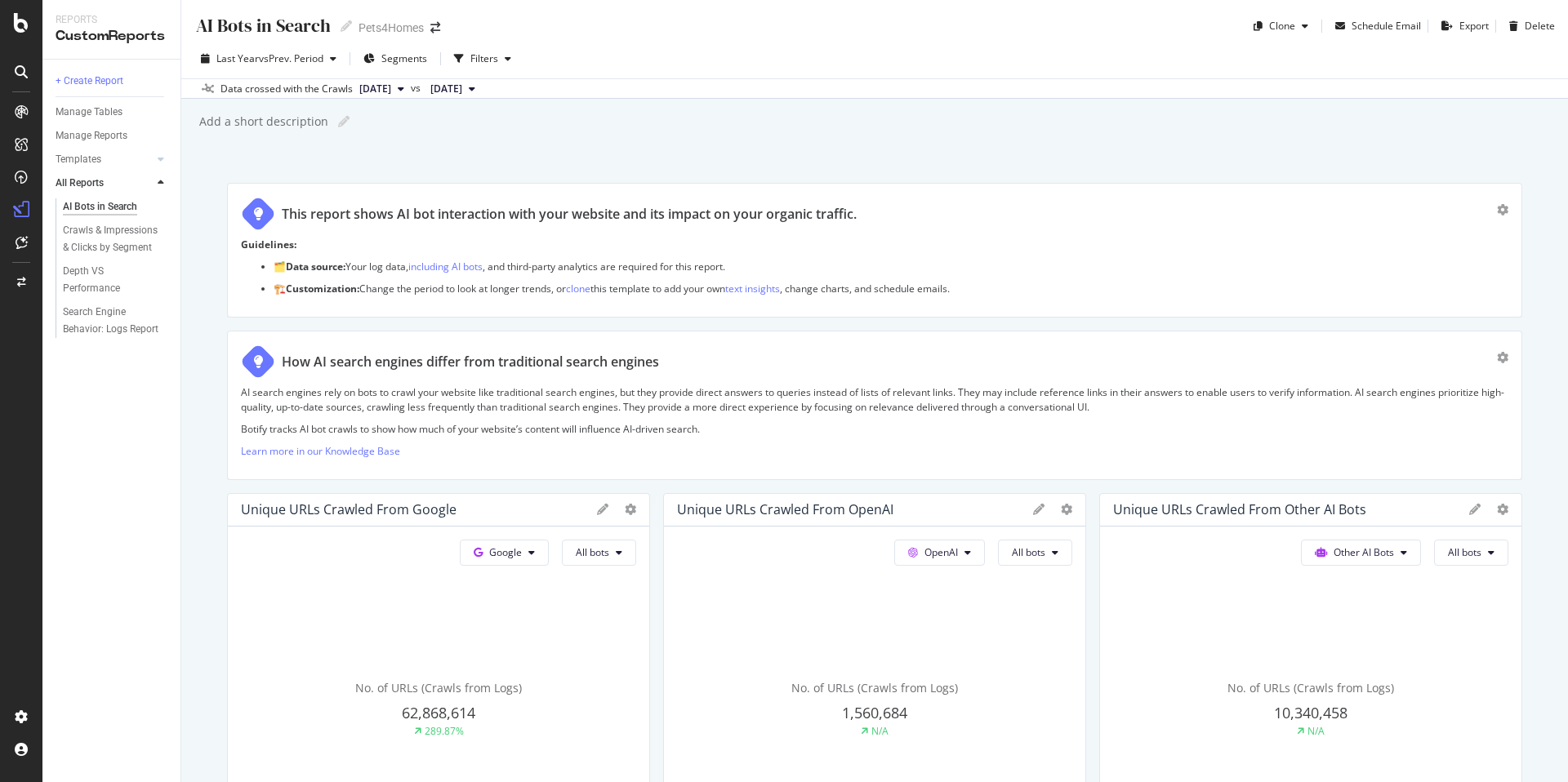
click at [778, 398] on p "AI search engines rely on bots to crawl your website like traditional search en…" at bounding box center [874, 399] width 1268 height 28
